Goal: Task Accomplishment & Management: Manage account settings

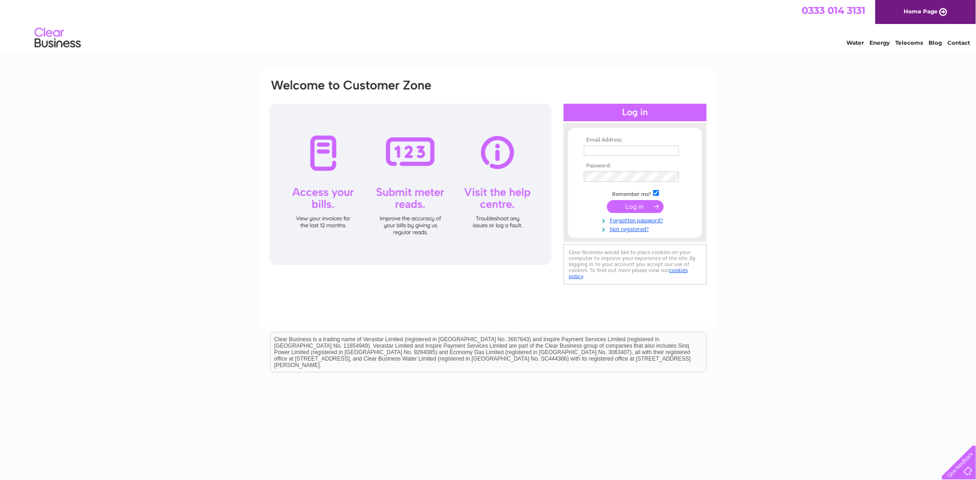
type input "[EMAIL_ADDRESS][DOMAIN_NAME]"
click at [640, 203] on input "submit" at bounding box center [635, 206] width 57 height 13
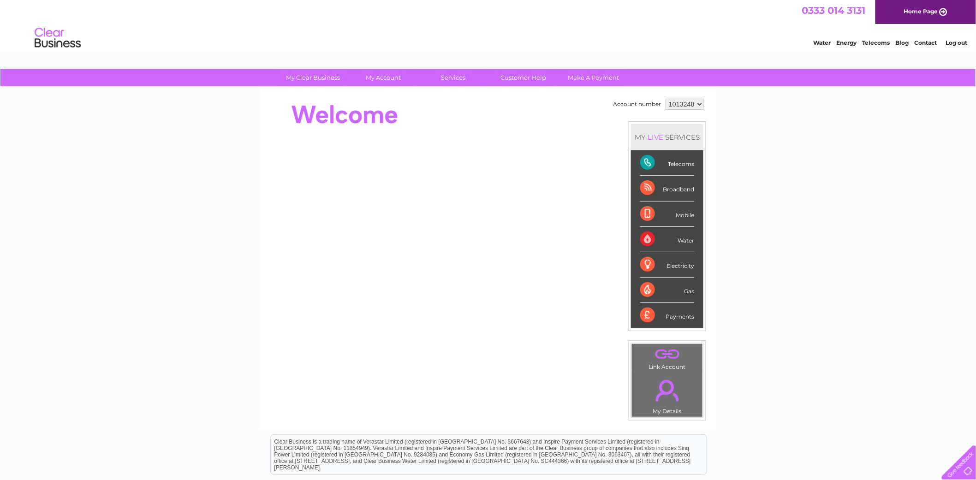
click at [683, 163] on div "Telecoms" at bounding box center [667, 162] width 54 height 25
click at [646, 160] on div "Telecoms" at bounding box center [667, 162] width 54 height 25
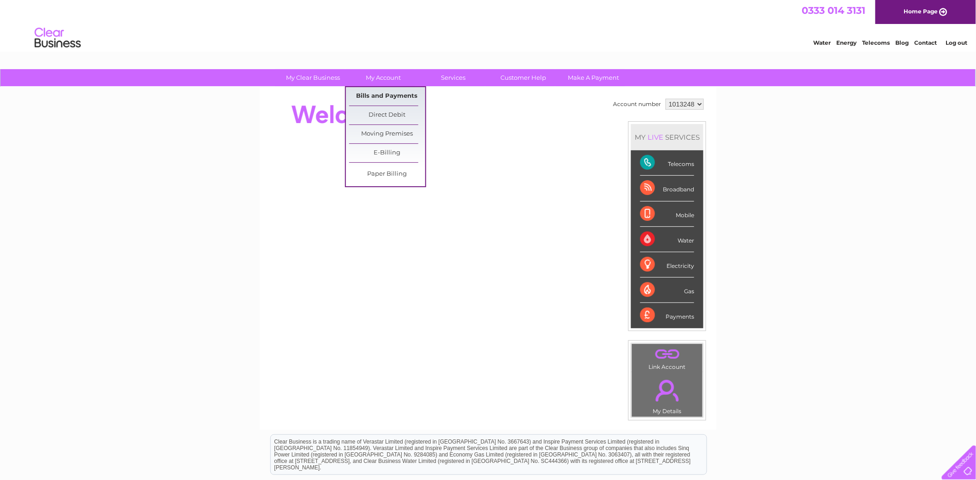
click at [397, 95] on link "Bills and Payments" at bounding box center [387, 96] width 76 height 18
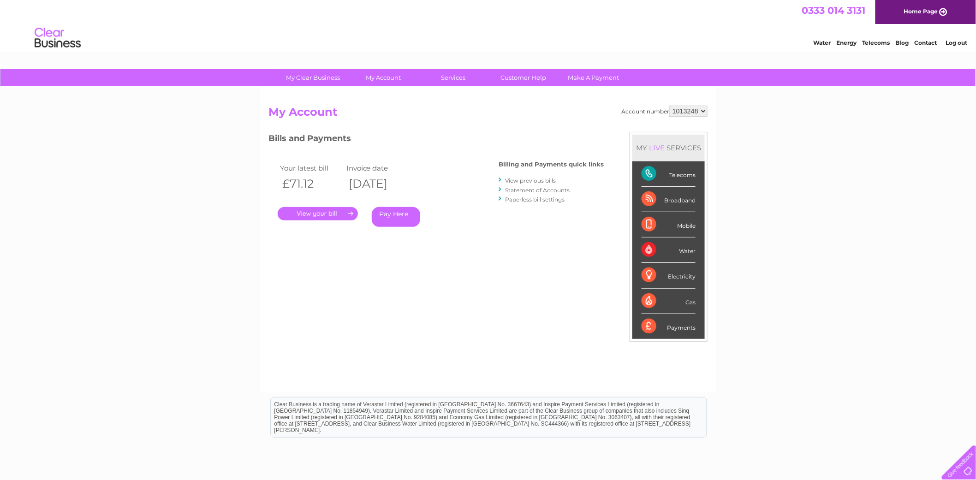
click at [545, 178] on link "View previous bills" at bounding box center [530, 180] width 51 height 7
